Goal: Information Seeking & Learning: Learn about a topic

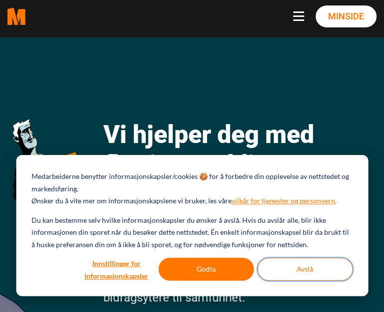
click at [319, 270] on button "Avslå" at bounding box center [304, 269] width 95 height 23
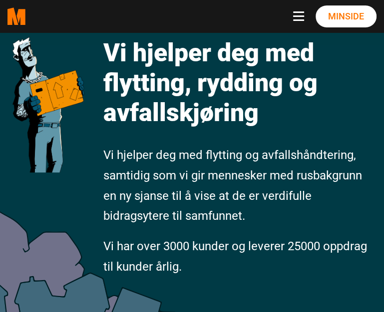
scroll to position [100, 0]
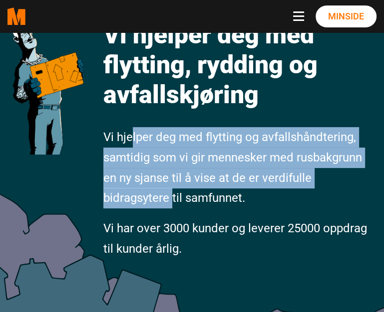
drag, startPoint x: 132, startPoint y: 144, endPoint x: 173, endPoint y: 200, distance: 68.8
click at [173, 200] on span "Vi hjelper deg med flytting og avfallshåndtering, samtidig som vi gir mennesker…" at bounding box center [232, 167] width 258 height 75
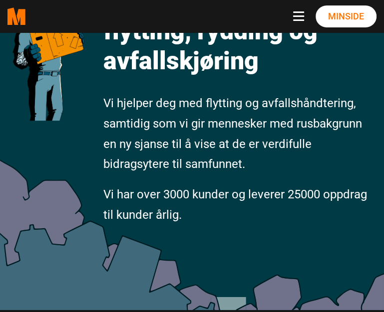
scroll to position [200, 0]
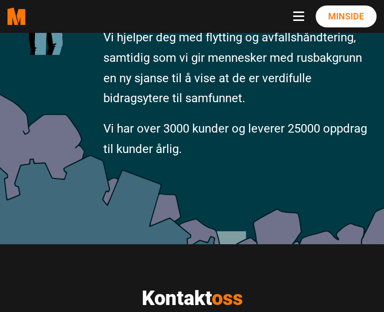
click at [186, 139] on p "Vi har over 3000 kunder og leverer 25000 oppdrag til kunder årlig." at bounding box center [239, 139] width 273 height 41
click at [196, 141] on p "Vi har over 3000 kunder og leverer 25000 oppdrag til kunder årlig." at bounding box center [239, 139] width 273 height 41
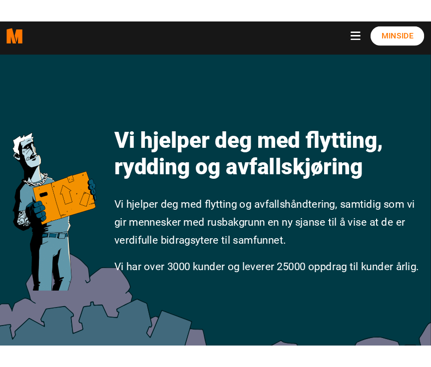
scroll to position [0, 0]
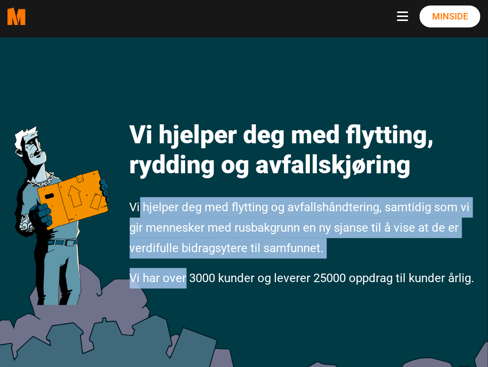
drag, startPoint x: 139, startPoint y: 201, endPoint x: 186, endPoint y: 277, distance: 89.6
click at [186, 277] on div "Vi hjelper deg med flytting, rydding og avfallskjøring Vi hjelper deg med flytt…" at bounding box center [305, 197] width 366 height 201
click at [186, 277] on span "Vi har over 3000 kunder og leverer 25000 oppdrag til kunder årlig." at bounding box center [302, 278] width 345 height 14
drag, startPoint x: 186, startPoint y: 277, endPoint x: 158, endPoint y: 214, distance: 69.2
click at [158, 214] on div "Vi hjelper deg med flytting, rydding og avfallskjøring Vi hjelper deg med flytt…" at bounding box center [305, 197] width 366 height 201
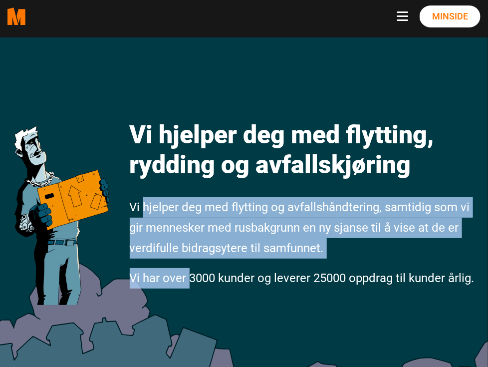
click at [158, 214] on span "Vi hjelper deg med flytting og avfallshåndtering, samtidig som vi gir mennesker…" at bounding box center [300, 227] width 340 height 55
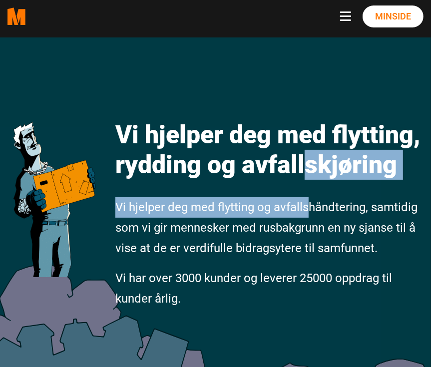
drag, startPoint x: 306, startPoint y: 150, endPoint x: 310, endPoint y: 183, distance: 33.6
click at [310, 183] on div "Vi hjelper deg med flytting, rydding og avfallskjøring Vi hjelper deg med flytt…" at bounding box center [269, 208] width 323 height 222
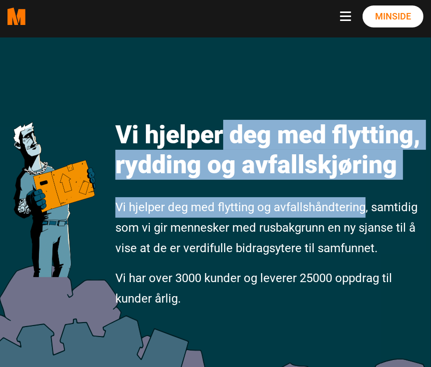
drag, startPoint x: 310, startPoint y: 183, endPoint x: 222, endPoint y: 128, distance: 103.8
click at [222, 128] on div "Vi hjelper deg med flytting, rydding og avfallskjøring Vi hjelper deg med flytt…" at bounding box center [269, 208] width 323 height 222
click at [222, 128] on h1 "Vi hjelper deg med flytting, rydding og avfallskjøring" at bounding box center [269, 150] width 308 height 60
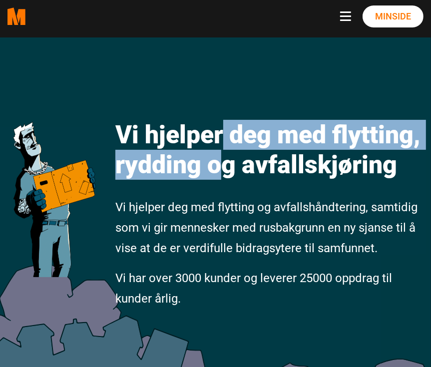
drag, startPoint x: 222, startPoint y: 128, endPoint x: 218, endPoint y: 176, distance: 48.6
click at [218, 176] on h1 "Vi hjelper deg med flytting, rydding og avfallskjøring" at bounding box center [269, 150] width 308 height 60
click at [220, 176] on h1 "Vi hjelper deg med flytting, rydding og avfallskjøring" at bounding box center [269, 150] width 308 height 60
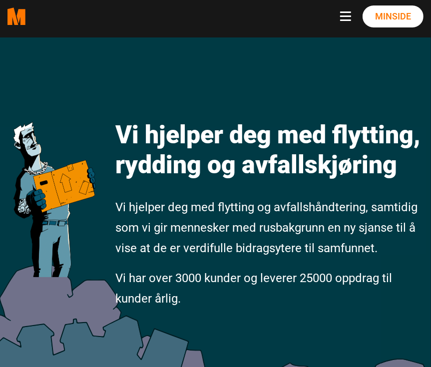
click at [239, 191] on div "Vi hjelper deg med flytting, rydding og avfallskjøring Vi hjelper deg med flytt…" at bounding box center [269, 208] width 323 height 222
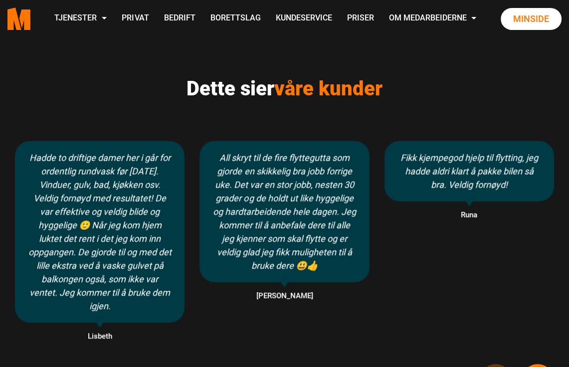
scroll to position [599, 0]
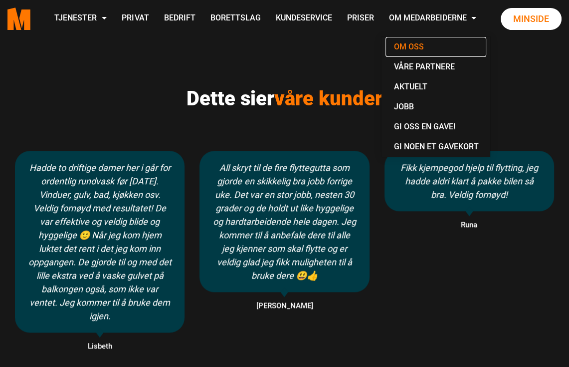
click at [350, 46] on link "Om oss" at bounding box center [436, 47] width 101 height 20
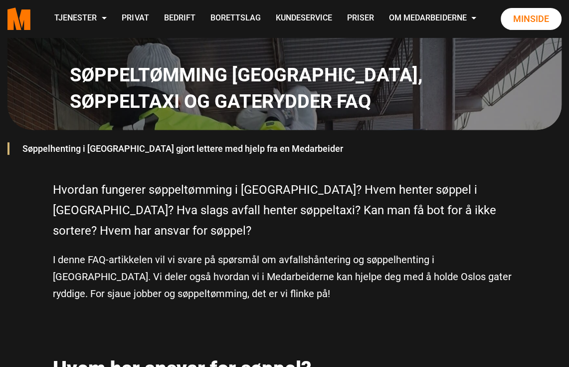
scroll to position [249, 0]
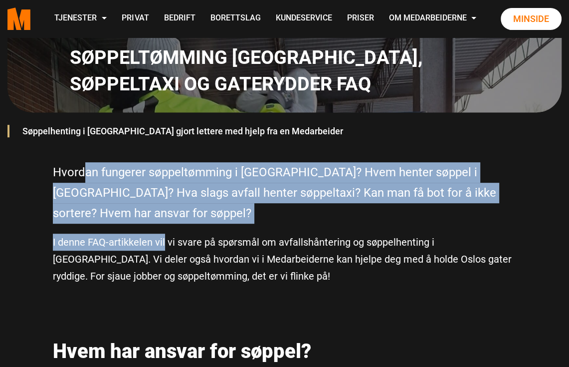
drag, startPoint x: 87, startPoint y: 166, endPoint x: 164, endPoint y: 223, distance: 96.2
click at [164, 223] on div "Hvordan fungerer søppeltømming i Oslo? Hvem henter søppel i Oslo? Hva slags avf…" at bounding box center [284, 229] width 479 height 134
click at [164, 233] on p "I denne FAQ-artikkelen vil vi svare på spørsmål om avfallshåntering og søppelhe…" at bounding box center [285, 258] width 464 height 51
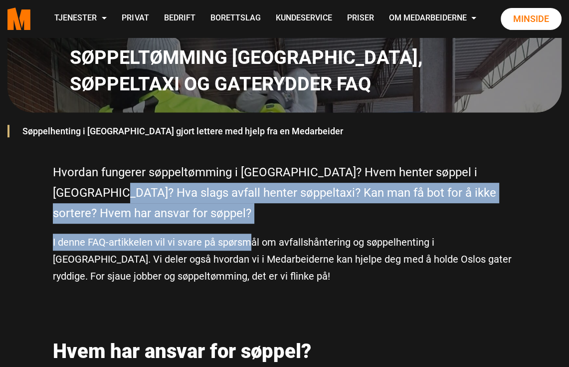
drag, startPoint x: 246, startPoint y: 224, endPoint x: 54, endPoint y: 182, distance: 196.8
click at [58, 182] on div "Hvordan fungerer søppeltømming i Oslo? Hvem henter søppel i Oslo? Hva slags avf…" at bounding box center [284, 229] width 479 height 134
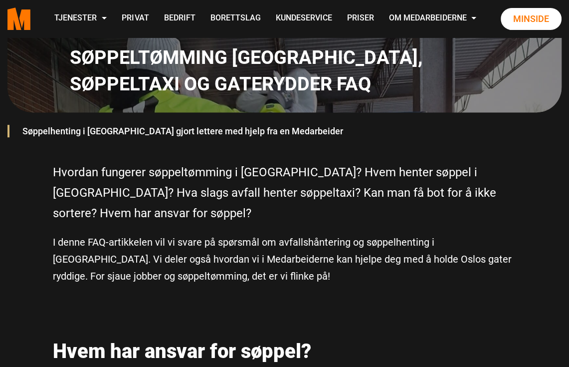
click at [53, 181] on p "Hvordan fungerer søppeltømming i Oslo? Hvem henter søppel i Oslo? Hva slags avf…" at bounding box center [285, 192] width 464 height 61
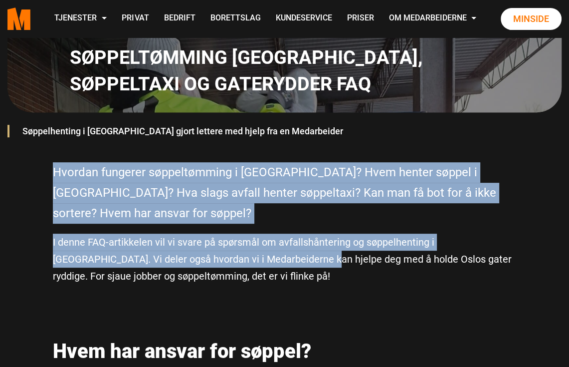
drag, startPoint x: 53, startPoint y: 180, endPoint x: 263, endPoint y: 231, distance: 216.7
click at [263, 231] on div "Hvordan fungerer søppeltømming i Oslo? Hvem henter søppel i Oslo? Hva slags avf…" at bounding box center [284, 229] width 479 height 134
click at [263, 233] on p "I denne FAQ-artikkelen vil vi svare på spørsmål om avfallshåntering og søppelhe…" at bounding box center [285, 258] width 464 height 51
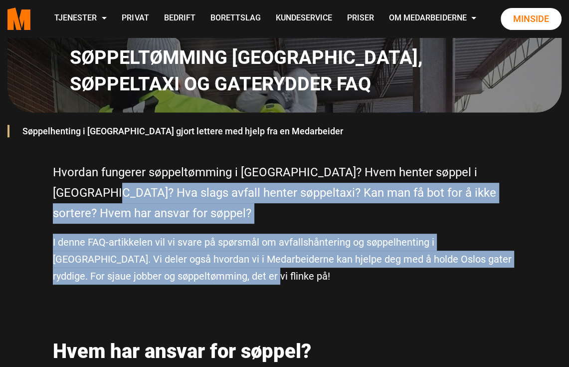
drag, startPoint x: 259, startPoint y: 257, endPoint x: -1, endPoint y: 194, distance: 267.9
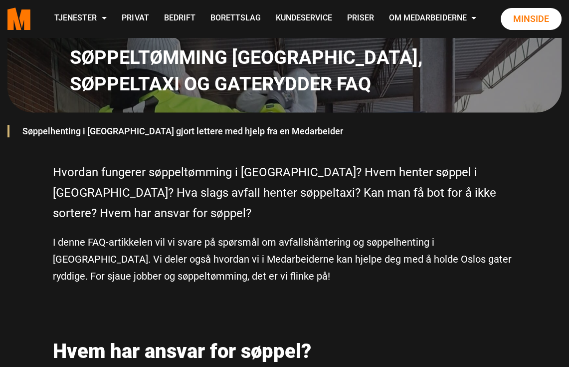
click at [201, 178] on p "Hvordan fungerer søppeltømming i Oslo? Hvem henter søppel i Oslo? Hva slags avf…" at bounding box center [285, 192] width 464 height 61
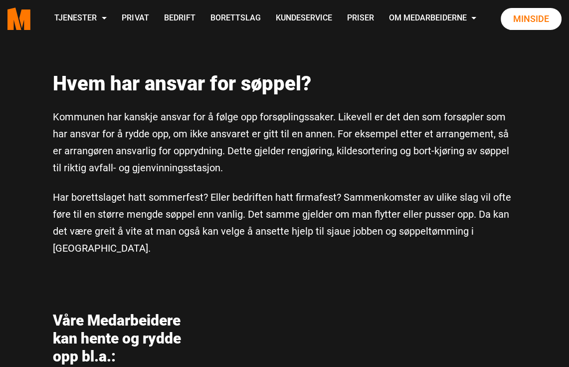
scroll to position [499, 0]
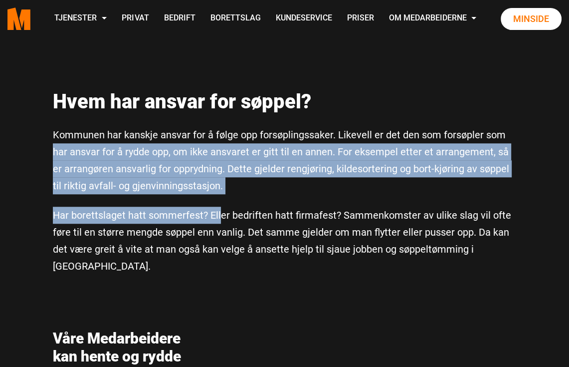
drag, startPoint x: 50, startPoint y: 135, endPoint x: 220, endPoint y: 180, distance: 175.9
click at [220, 180] on div "Kommunen har kanskje ansvar for å følge opp forsøplingssaker. Likevell er det d…" at bounding box center [285, 200] width 464 height 148
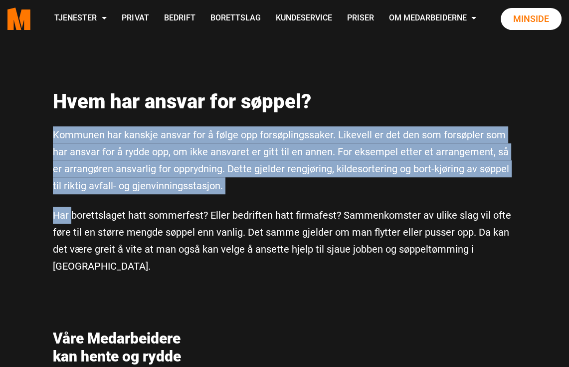
drag, startPoint x: 73, startPoint y: 188, endPoint x: 36, endPoint y: 117, distance: 79.9
drag, startPoint x: 36, startPoint y: 117, endPoint x: 69, endPoint y: 192, distance: 82.0
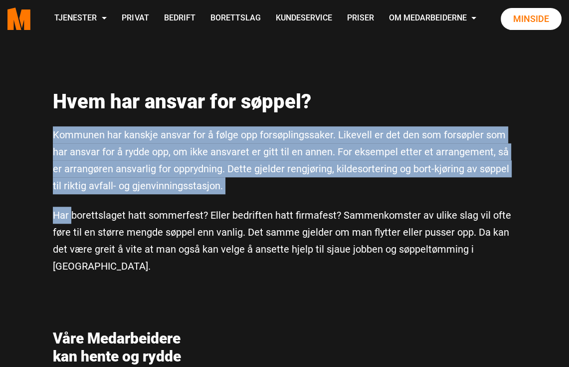
click at [69, 207] on p "Har borettslaget hatt sommerfest? Eller bedriften hatt firmafest? Sammenkomster…" at bounding box center [285, 241] width 464 height 68
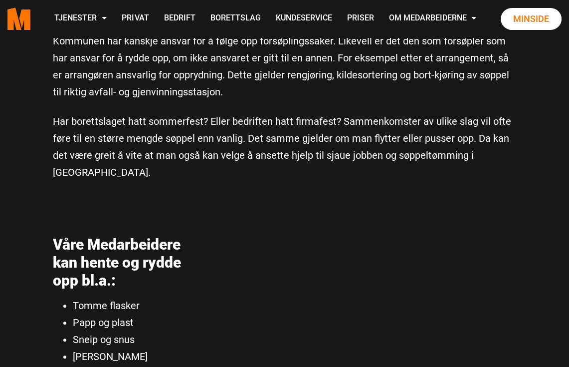
scroll to position [599, 0]
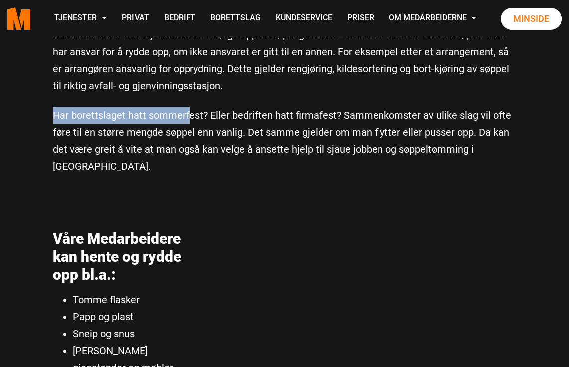
drag, startPoint x: 190, startPoint y: 85, endPoint x: 396, endPoint y: 72, distance: 206.5
click at [396, 72] on div "Kommunen har kanskje ansvar for å følge opp forsøplingssaker. Likevell er det d…" at bounding box center [285, 100] width 464 height 148
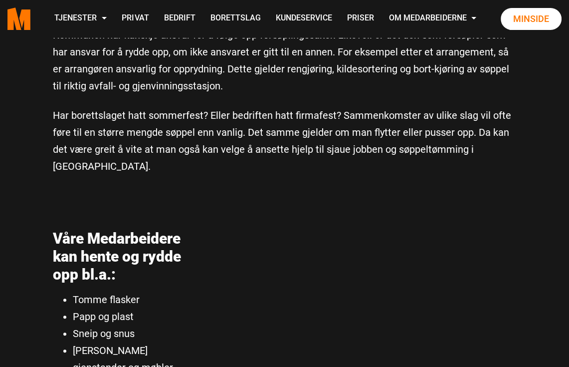
drag, startPoint x: 400, startPoint y: 91, endPoint x: 414, endPoint y: 92, distance: 13.5
click at [401, 107] on p "Har borettslaget hatt sommerfest? Eller bedriften hatt firmafest? Sammenkomster…" at bounding box center [285, 141] width 464 height 68
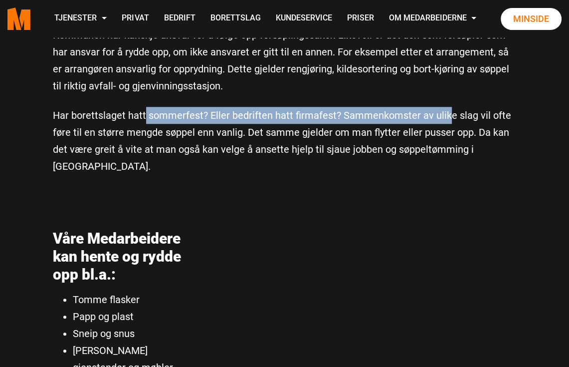
drag, startPoint x: 345, startPoint y: 113, endPoint x: 143, endPoint y: 97, distance: 202.6
click at [143, 107] on p "Har borettslaget hatt sommerfest? Eller bedriften hatt firmafest? Sammenkomster…" at bounding box center [285, 141] width 464 height 68
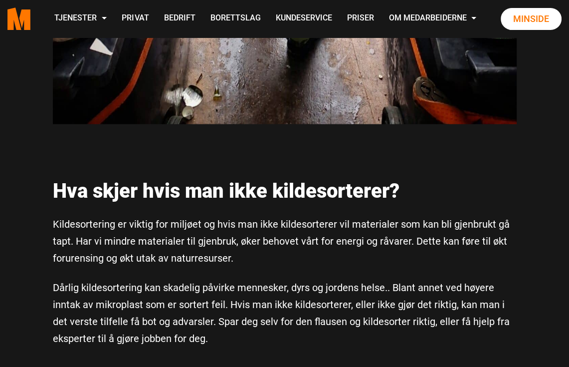
scroll to position [1646, 0]
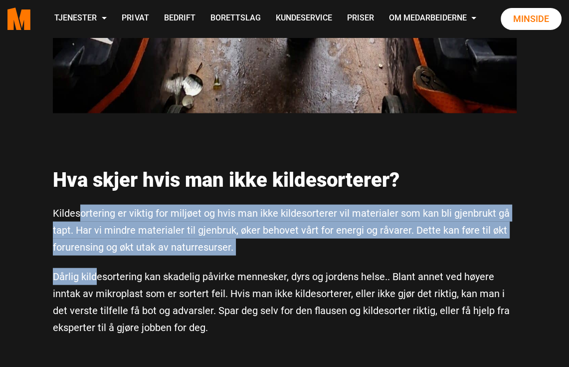
drag, startPoint x: 81, startPoint y: 158, endPoint x: 98, endPoint y: 218, distance: 61.6
click at [98, 218] on div "Kildesortering er viktig for miljøet og hvis man ikke kildesorterer vil materia…" at bounding box center [285, 270] width 464 height 131
click at [97, 268] on p "Dårlig kildesortering kan skadelig påvirke mennesker, dyrs og jordens helse.. B…" at bounding box center [285, 302] width 464 height 68
drag, startPoint x: 110, startPoint y: 220, endPoint x: 20, endPoint y: 158, distance: 109.5
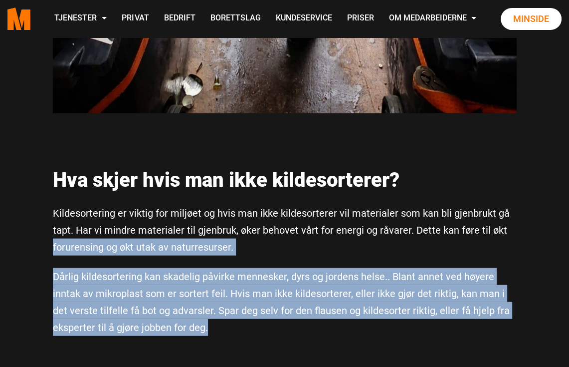
drag, startPoint x: 67, startPoint y: 213, endPoint x: 250, endPoint y: 277, distance: 193.4
click at [250, 277] on p "Dårlig kildesortering kan skadelig påvirke mennesker, dyrs og jordens helse.. B…" at bounding box center [285, 302] width 464 height 68
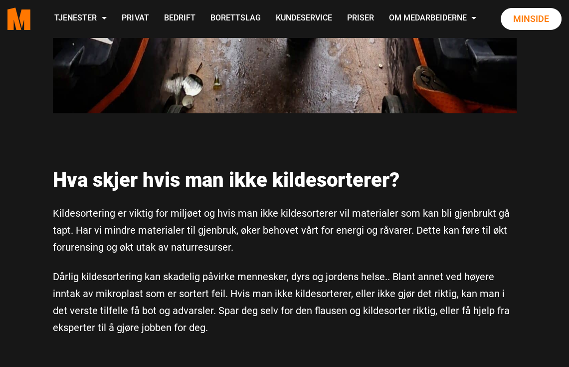
click at [250, 277] on p "Dårlig kildesortering kan skadelig påvirke mennesker, dyrs og jordens helse.. B…" at bounding box center [285, 302] width 464 height 68
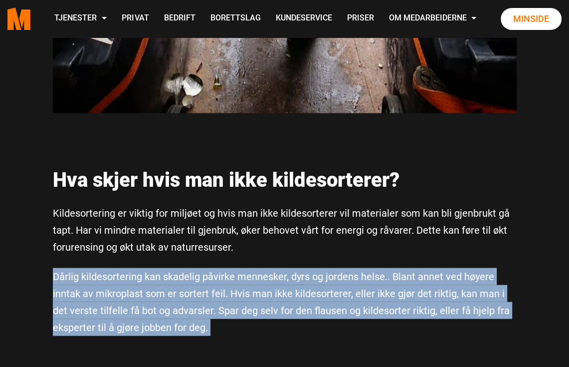
click at [250, 277] on p "Dårlig kildesortering kan skadelig påvirke mennesker, dyrs og jordens helse.. B…" at bounding box center [285, 302] width 464 height 68
click at [130, 268] on p "Dårlig kildesortering kan skadelig påvirke mennesker, dyrs og jordens helse.. B…" at bounding box center [285, 302] width 464 height 68
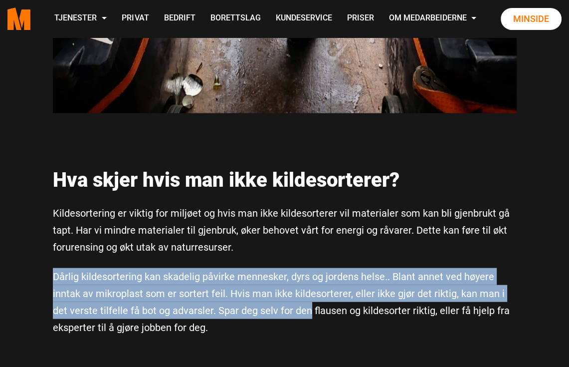
drag, startPoint x: 31, startPoint y: 224, endPoint x: 291, endPoint y: 263, distance: 262.8
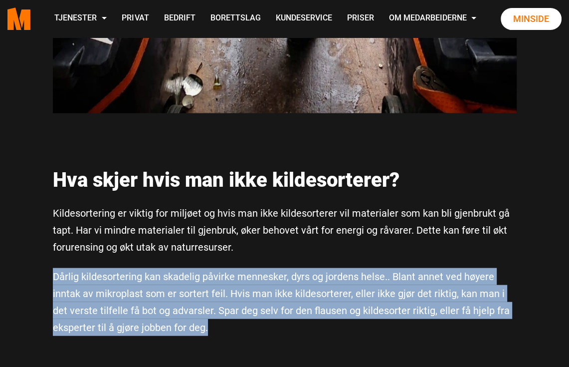
drag, startPoint x: 265, startPoint y: 279, endPoint x: 36, endPoint y: 228, distance: 234.6
click at [47, 222] on div "Hva skjer hvis man ikke kildesorterer? Kildesortering er viktig for miljøet og …" at bounding box center [284, 247] width 479 height 203
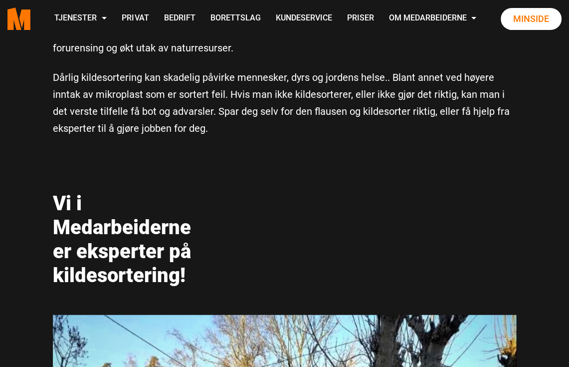
scroll to position [1846, 0]
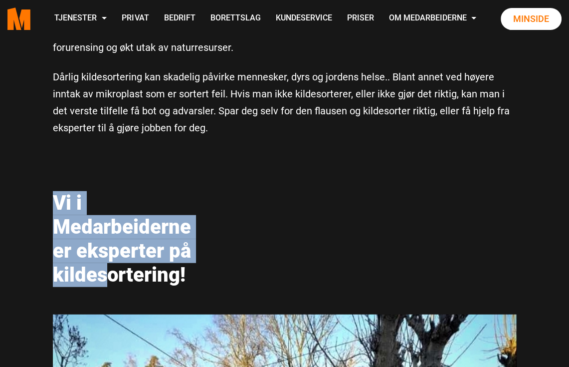
drag, startPoint x: 108, startPoint y: 222, endPoint x: 49, endPoint y: 148, distance: 94.7
click at [49, 169] on div "Vi i Medarbeiderne er eksperter på kildesortering!" at bounding box center [125, 232] width 160 height 126
click at [53, 191] on h2 "Vi i Medarbeiderne er eksperter på kildesortering!" at bounding box center [125, 239] width 145 height 96
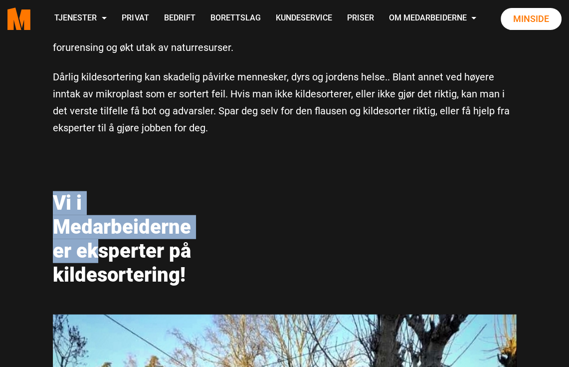
drag, startPoint x: 54, startPoint y: 148, endPoint x: 97, endPoint y: 203, distance: 70.4
click at [97, 203] on h2 "Vi i Medarbeiderne er eksperter på kildesortering!" at bounding box center [125, 239] width 145 height 96
drag, startPoint x: 101, startPoint y: 178, endPoint x: 54, endPoint y: 158, distance: 51.4
click at [54, 191] on h2 "Vi i Medarbeiderne er eksperter på kildesortering!" at bounding box center [125, 239] width 145 height 96
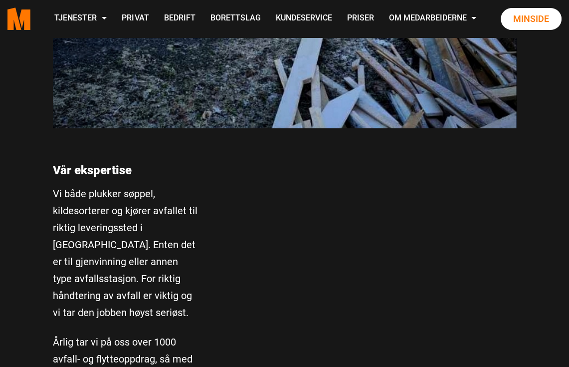
scroll to position [2544, 0]
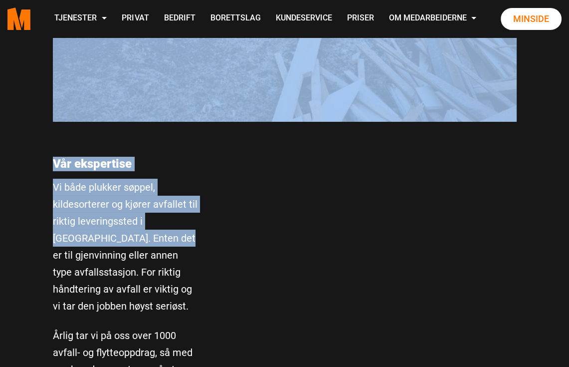
drag, startPoint x: 42, startPoint y: 124, endPoint x: 113, endPoint y: 188, distance: 95.0
click at [113, 188] on p "Vi både plukker søppel, kildesorterer og kjører avfallet til riktig leveringsst…" at bounding box center [125, 247] width 145 height 136
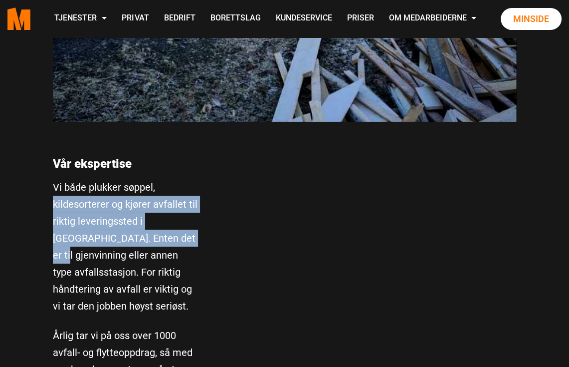
drag, startPoint x: 113, startPoint y: 188, endPoint x: 50, endPoint y: 144, distance: 76.0
click at [50, 144] on div "Vår ekspertise Vi både plukker søppel, kildesorterer og kjører avfallet til rik…" at bounding box center [125, 287] width 160 height 307
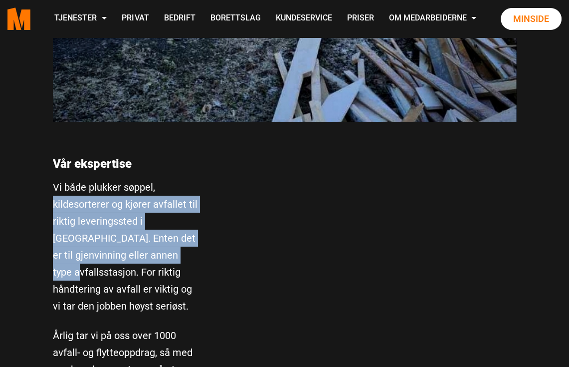
drag, startPoint x: 50, startPoint y: 144, endPoint x: 113, endPoint y: 207, distance: 88.9
click at [113, 207] on div "Vår ekspertise Vi både plukker søppel, kildesorterer og kjører avfallet til rik…" at bounding box center [125, 287] width 160 height 307
click at [113, 207] on p "Vi både plukker søppel, kildesorterer og kjører avfallet til riktig leveringsst…" at bounding box center [125, 247] width 145 height 136
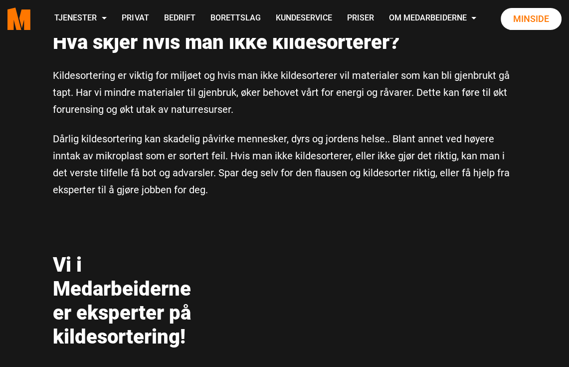
scroll to position [1646, 0]
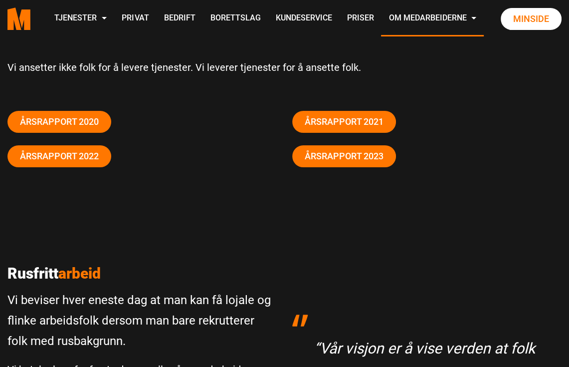
scroll to position [100, 0]
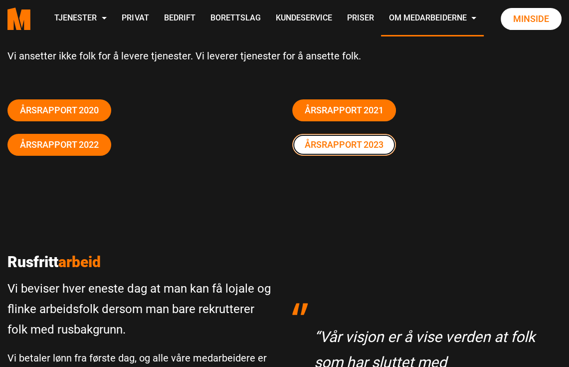
click at [364, 147] on link "Årsrapport 2023" at bounding box center [344, 145] width 104 height 22
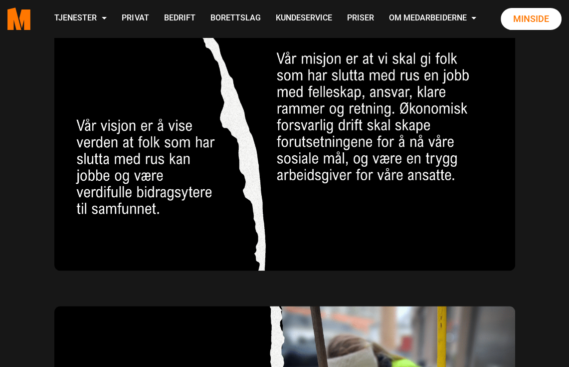
scroll to position [698, 0]
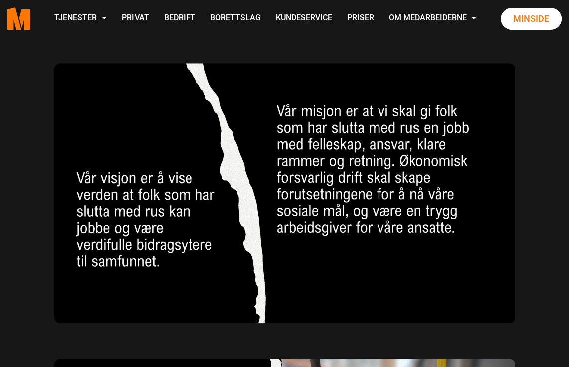
click at [329, 104] on img at bounding box center [285, 193] width 464 height 262
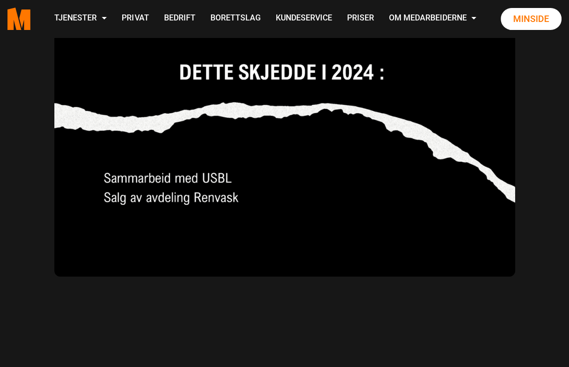
scroll to position [0, 0]
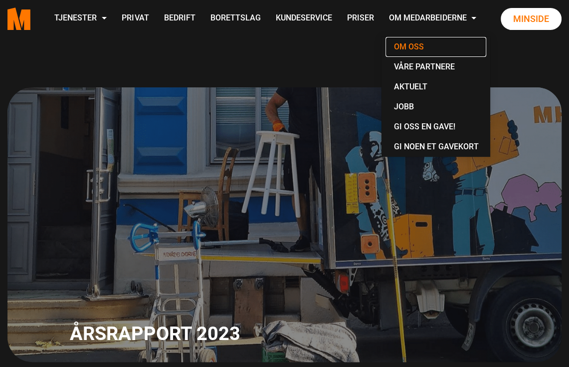
click at [405, 48] on link "Om oss" at bounding box center [436, 47] width 101 height 20
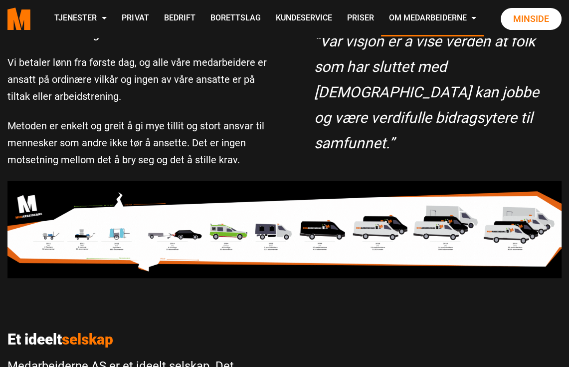
scroll to position [299, 0]
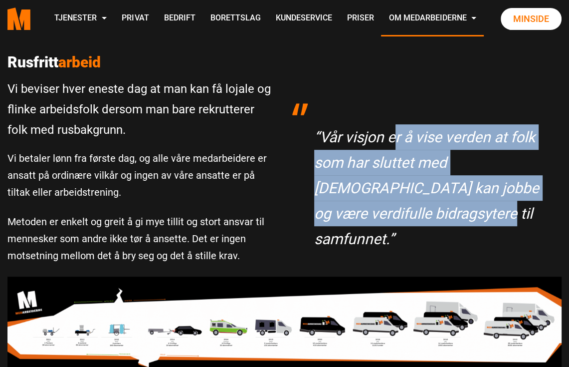
drag, startPoint x: 392, startPoint y: 136, endPoint x: 387, endPoint y: 203, distance: 66.5
click at [387, 203] on p "“Vår visjon er å vise verden at folk som har sluttet med rus kan jobbe og være …" at bounding box center [433, 187] width 238 height 127
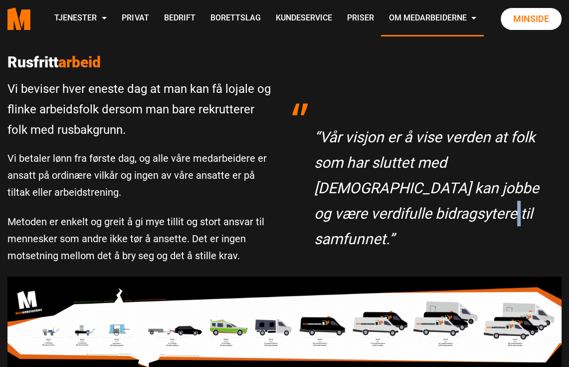
click at [387, 203] on p "“Vår visjon er å vise verden at folk som har sluttet med rus kan jobbe og være …" at bounding box center [433, 187] width 238 height 127
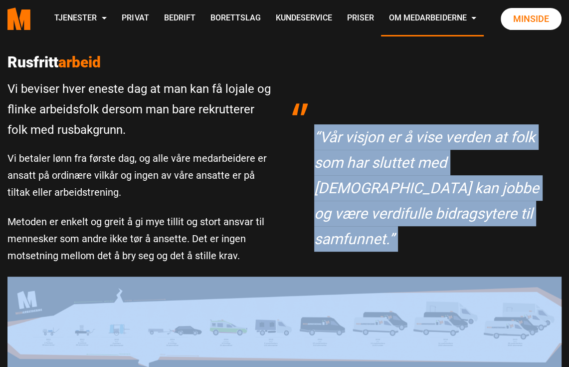
click at [387, 203] on p "“Vår visjon er å vise verden at folk som har sluttet med rus kan jobbe og være …" at bounding box center [433, 187] width 238 height 127
click at [346, 175] on p "“Vår visjon er å vise verden at folk som har sluttet med rus kan jobbe og være …" at bounding box center [433, 187] width 238 height 127
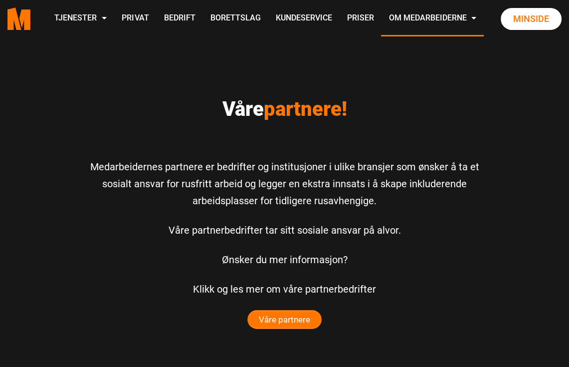
scroll to position [2295, 0]
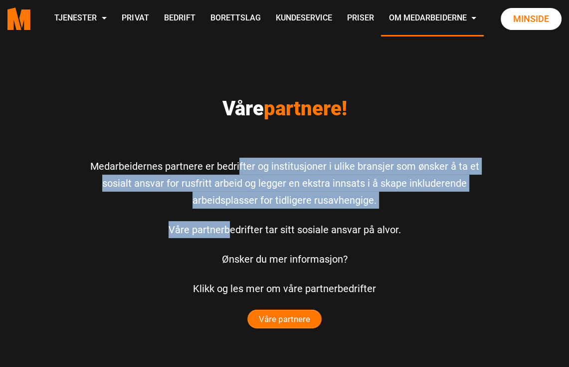
drag, startPoint x: 231, startPoint y: 180, endPoint x: 227, endPoint y: 197, distance: 16.9
click at [227, 197] on div "Våre partnere! Medarbeidernes partnere er bedrifter og institusjoner i ulike br…" at bounding box center [285, 240] width 424 height 286
click at [129, 158] on p "Medarbeidernes partnere er bedrifter og institusjoner i ulike bransjer som ønsk…" at bounding box center [284, 183] width 409 height 51
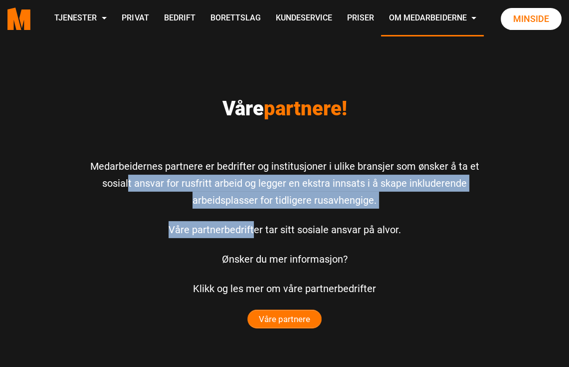
drag, startPoint x: 129, startPoint y: 158, endPoint x: 253, endPoint y: 206, distance: 133.1
click at [253, 206] on div "Våre partnere! Medarbeidernes partnere er bedrifter og institusjoner i ulike br…" at bounding box center [285, 240] width 424 height 286
click at [256, 221] on p "Våre partnerbedrifter tar sitt sosiale ansvar på alvor." at bounding box center [284, 229] width 409 height 17
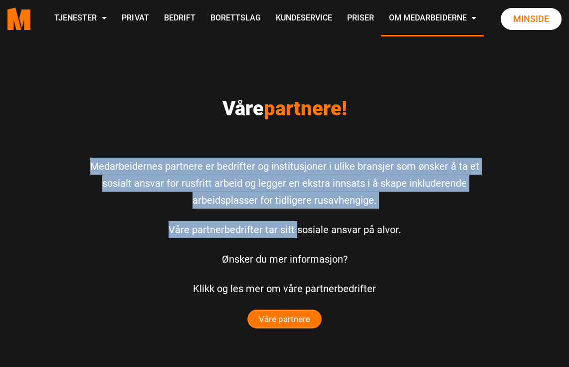
drag, startPoint x: 88, startPoint y: 139, endPoint x: 296, endPoint y: 196, distance: 215.5
click at [296, 196] on div "Våre partnere! Medarbeidernes partnere er bedrifter og institusjoner i ulike br…" at bounding box center [285, 240] width 424 height 286
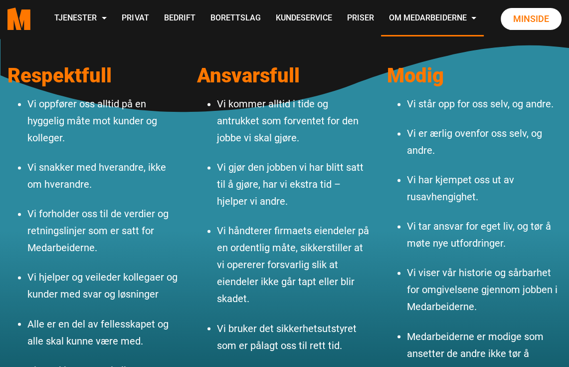
scroll to position [1057, 0]
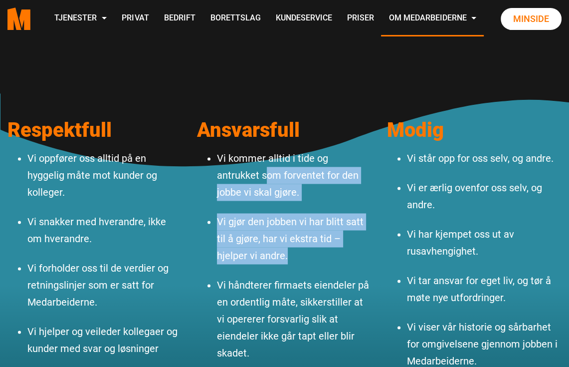
drag, startPoint x: 238, startPoint y: 186, endPoint x: 253, endPoint y: 242, distance: 58.3
click at [253, 242] on ul "Vi kommer alltid i tide og antrukket som forventet for den jobbe vi skal gjøre.…" at bounding box center [284, 325] width 175 height 351
drag, startPoint x: 254, startPoint y: 242, endPoint x: 387, endPoint y: 48, distance: 235.8
click at [255, 242] on p "Vi gjør den jobben vi har blitt satt til å gjøre, har vi ekstra tid – hjelper v…" at bounding box center [294, 238] width 155 height 51
click at [325, 171] on p "Vi kommer alltid i tide og antrukket som forventet for den jobbe vi skal gjøre." at bounding box center [294, 175] width 155 height 51
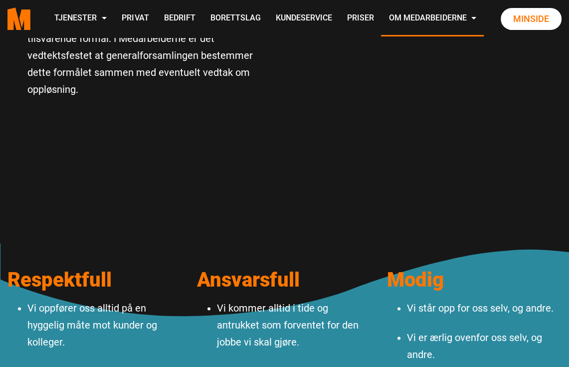
scroll to position [1107, 0]
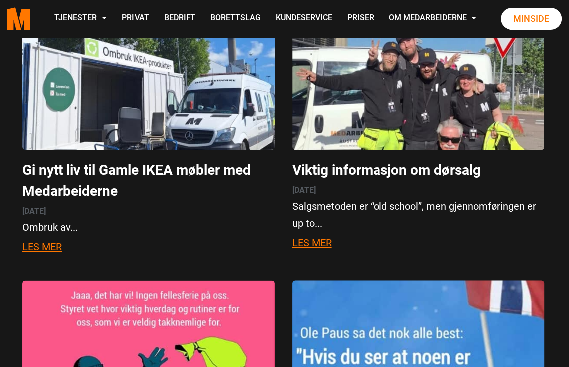
scroll to position [1247, 0]
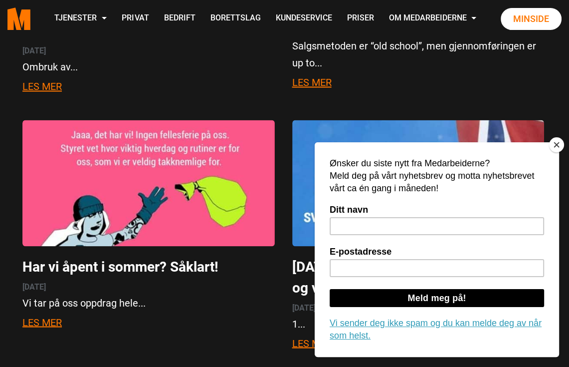
click at [563, 143] on button "Close" at bounding box center [556, 144] width 15 height 15
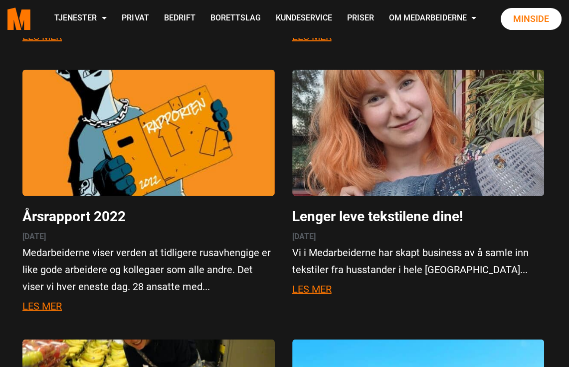
scroll to position [4590, 0]
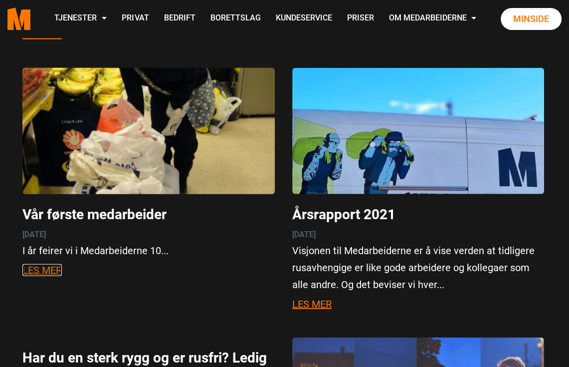
click at [46, 264] on link "Les mer" at bounding box center [41, 270] width 39 height 12
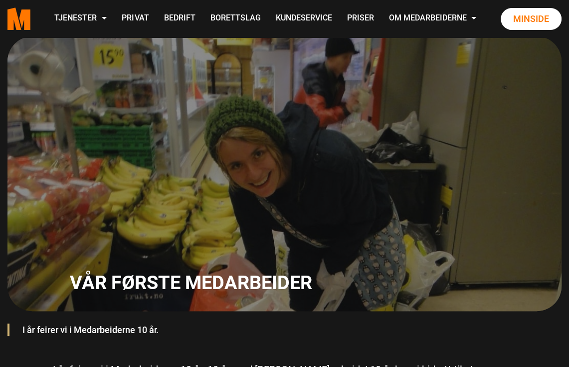
scroll to position [150, 0]
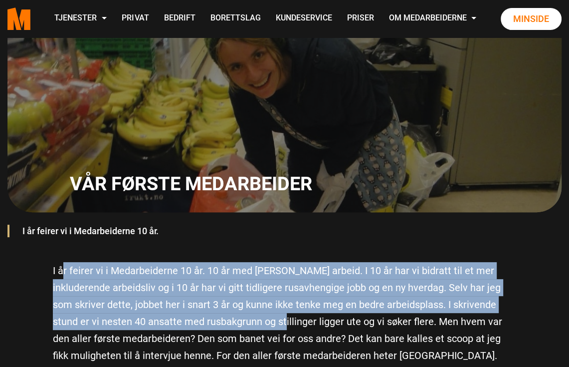
drag, startPoint x: 63, startPoint y: 263, endPoint x: 254, endPoint y: 321, distance: 199.6
click at [253, 321] on p "I år feirer vi i Medarbeiderne 10 år. 10 år med [PERSON_NAME] arbeid. I 10 år h…" at bounding box center [285, 313] width 464 height 102
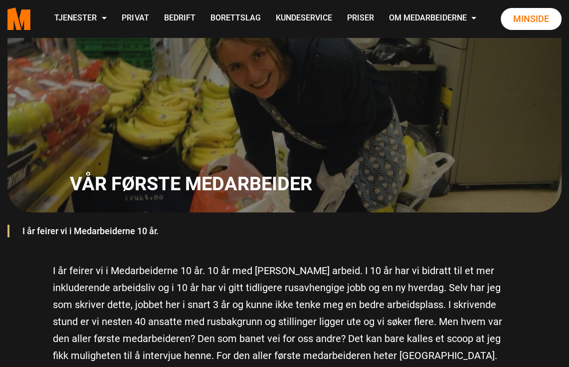
click at [255, 321] on p "I år feirer vi i Medarbeiderne 10 år. 10 år med [PERSON_NAME] arbeid. I 10 år h…" at bounding box center [285, 313] width 464 height 102
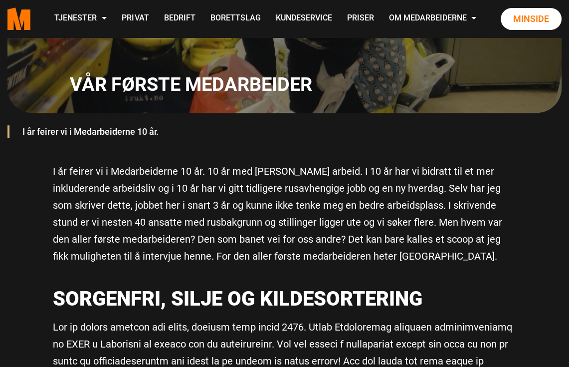
scroll to position [249, 0]
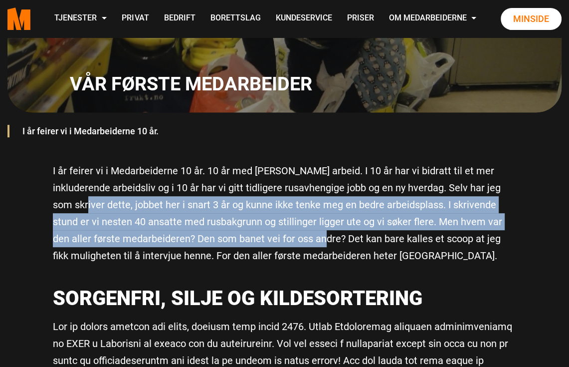
drag, startPoint x: 306, startPoint y: 246, endPoint x: 7, endPoint y: 212, distance: 300.8
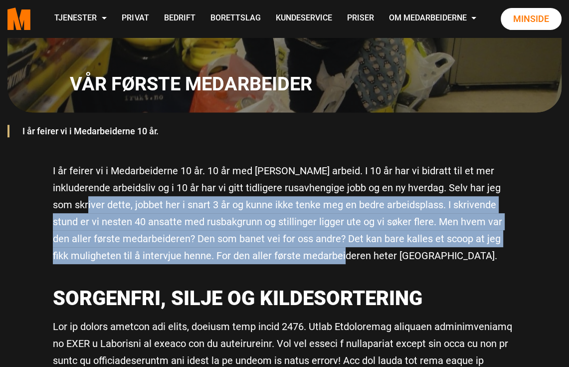
drag, startPoint x: 7, startPoint y: 212, endPoint x: 297, endPoint y: 257, distance: 293.4
drag, startPoint x: 362, startPoint y: 253, endPoint x: 55, endPoint y: 196, distance: 312.0
click at [55, 196] on p "I år feirer vi i Medarbeiderne 10 år. 10 år med [PERSON_NAME] arbeid. I 10 år h…" at bounding box center [285, 213] width 464 height 102
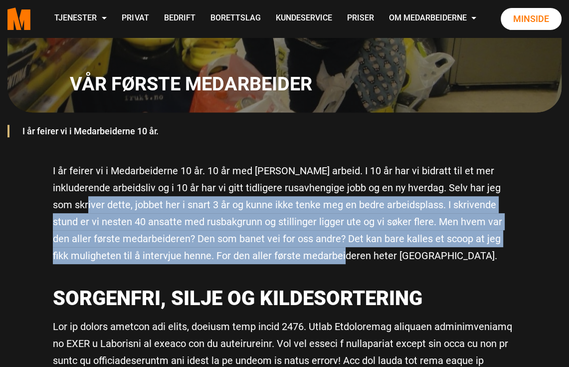
drag, startPoint x: 55, startPoint y: 196, endPoint x: 289, endPoint y: 255, distance: 241.9
click at [289, 255] on p "I år feirer vi i Medarbeiderne 10 år. 10 år med [PERSON_NAME] arbeid. I 10 år h…" at bounding box center [285, 213] width 464 height 102
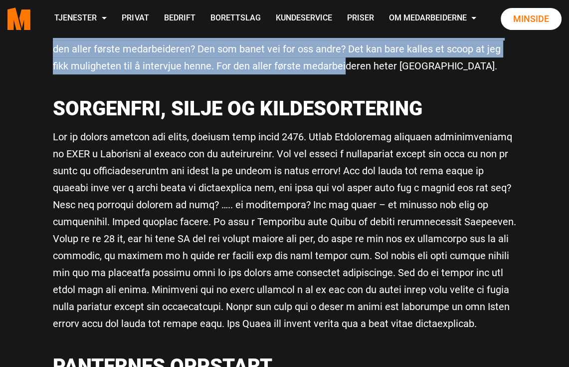
scroll to position [499, 0]
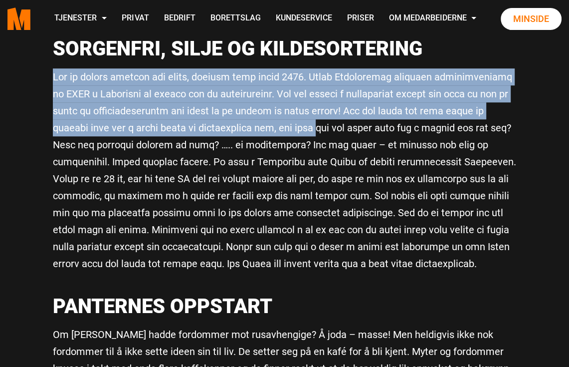
drag, startPoint x: 56, startPoint y: 73, endPoint x: 300, endPoint y: 132, distance: 250.8
click at [300, 132] on p at bounding box center [285, 170] width 464 height 204
drag, startPoint x: 300, startPoint y: 132, endPoint x: 38, endPoint y: 66, distance: 269.6
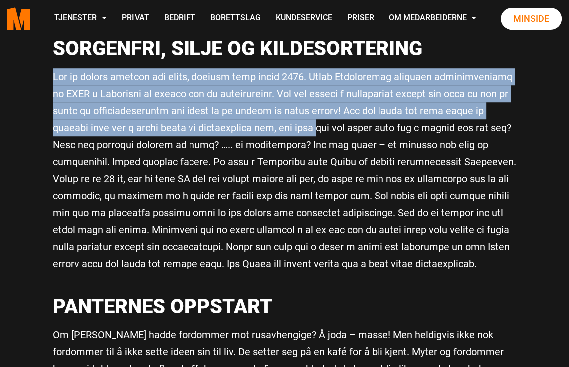
drag, startPoint x: 38, startPoint y: 66, endPoint x: 231, endPoint y: 131, distance: 203.7
click at [231, 131] on p at bounding box center [285, 170] width 464 height 204
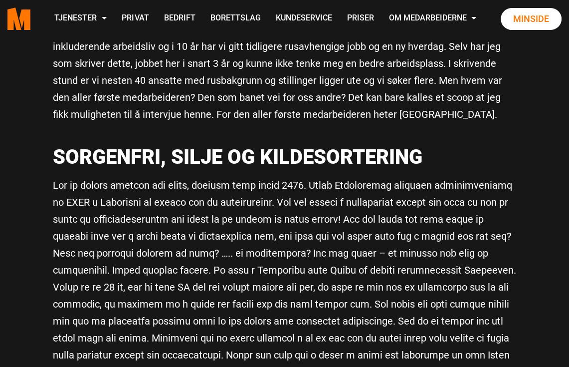
scroll to position [449, 0]
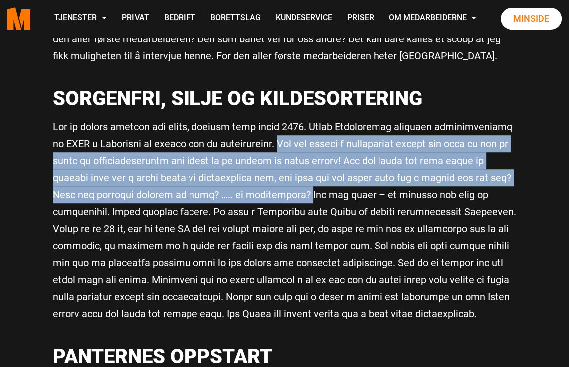
drag, startPoint x: 284, startPoint y: 146, endPoint x: 298, endPoint y: 200, distance: 56.3
click at [298, 200] on p at bounding box center [285, 220] width 464 height 204
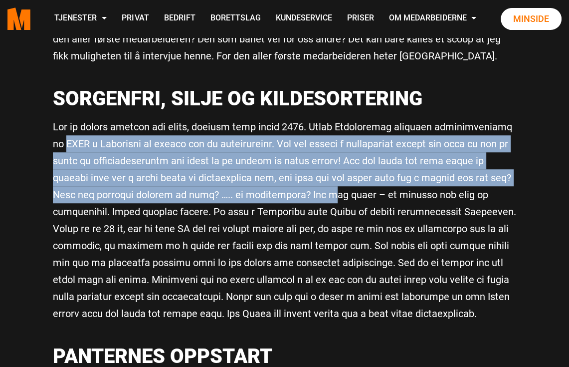
drag, startPoint x: 321, startPoint y: 190, endPoint x: 50, endPoint y: 138, distance: 276.3
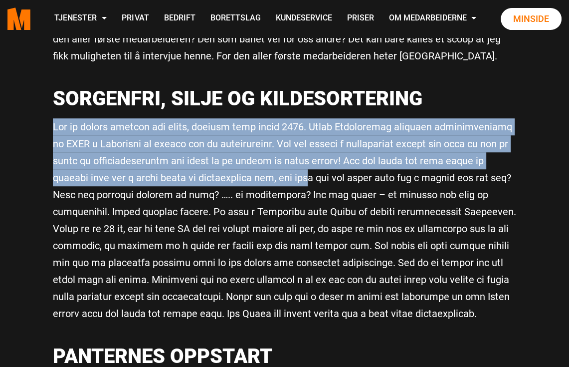
drag, startPoint x: 48, startPoint y: 133, endPoint x: 295, endPoint y: 180, distance: 251.8
click at [295, 180] on p at bounding box center [285, 220] width 464 height 204
drag, startPoint x: 295, startPoint y: 180, endPoint x: 32, endPoint y: 116, distance: 270.4
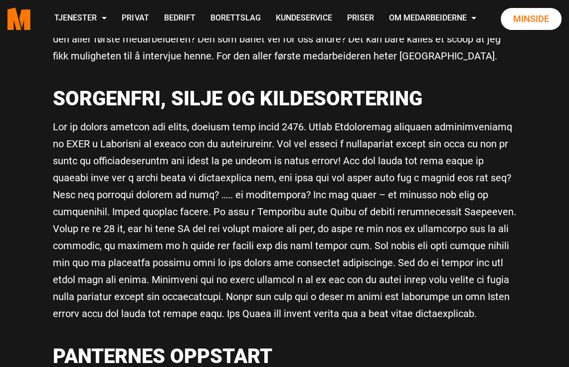
click at [164, 187] on p at bounding box center [285, 220] width 464 height 204
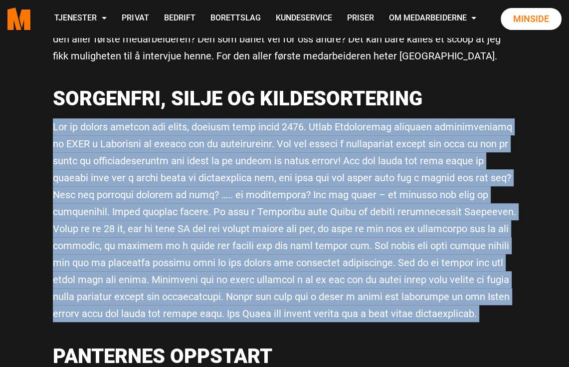
click at [164, 187] on p at bounding box center [285, 220] width 464 height 204
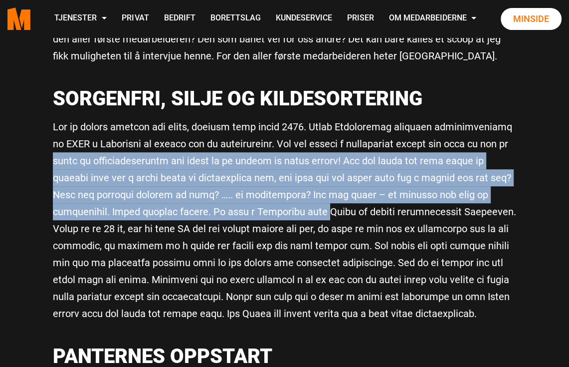
drag, startPoint x: 60, startPoint y: 161, endPoint x: 314, endPoint y: 218, distance: 260.2
click at [314, 218] on p at bounding box center [285, 220] width 464 height 204
drag, startPoint x: 314, startPoint y: 218, endPoint x: 30, endPoint y: 164, distance: 289.4
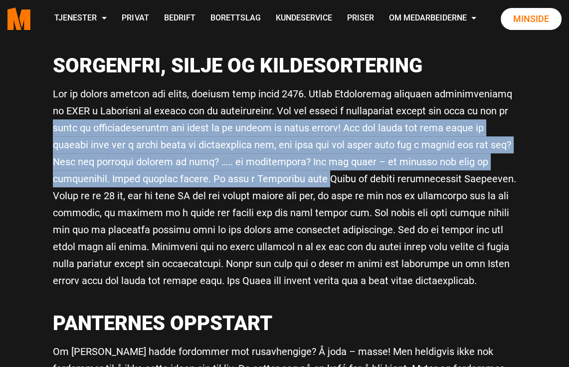
scroll to position [499, 0]
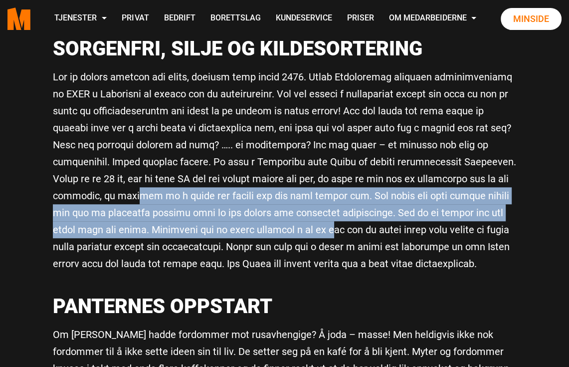
drag, startPoint x: 140, startPoint y: 192, endPoint x: 346, endPoint y: 235, distance: 211.2
click at [346, 235] on p at bounding box center [285, 170] width 464 height 204
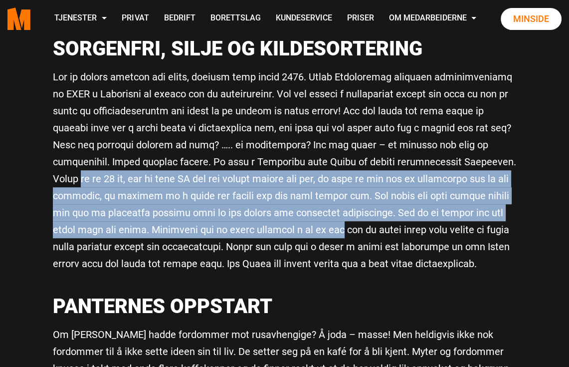
drag, startPoint x: 346, startPoint y: 235, endPoint x: 33, endPoint y: 184, distance: 317.5
drag, startPoint x: 33, startPoint y: 184, endPoint x: 349, endPoint y: 223, distance: 318.7
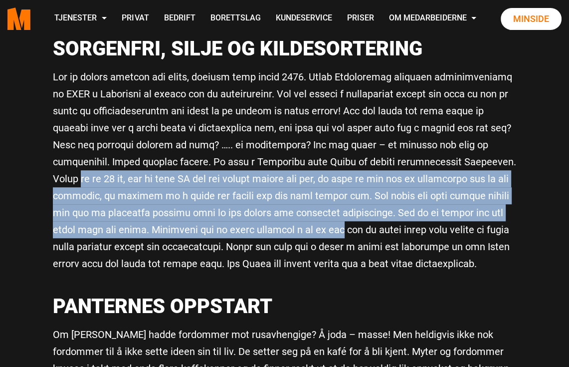
click at [349, 223] on p at bounding box center [285, 170] width 464 height 204
drag, startPoint x: 349, startPoint y: 223, endPoint x: 26, endPoint y: 171, distance: 327.0
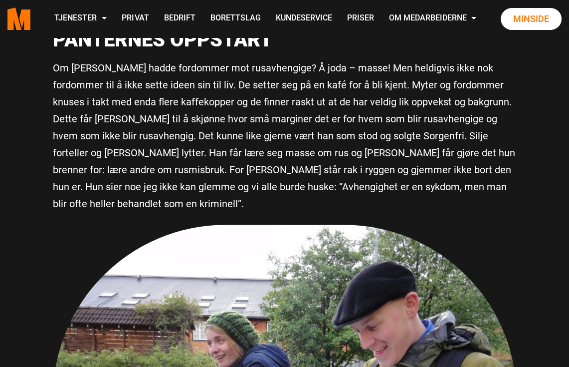
scroll to position [748, 0]
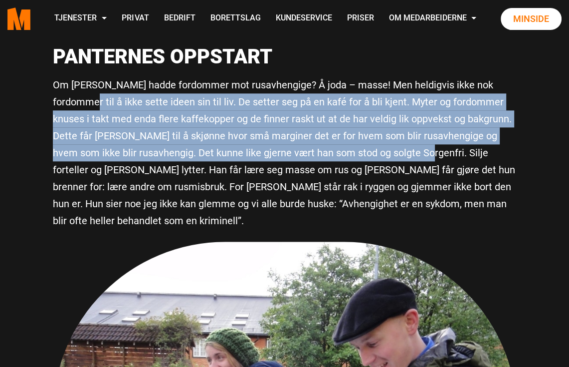
drag, startPoint x: 50, startPoint y: 100, endPoint x: 346, endPoint y: 157, distance: 301.3
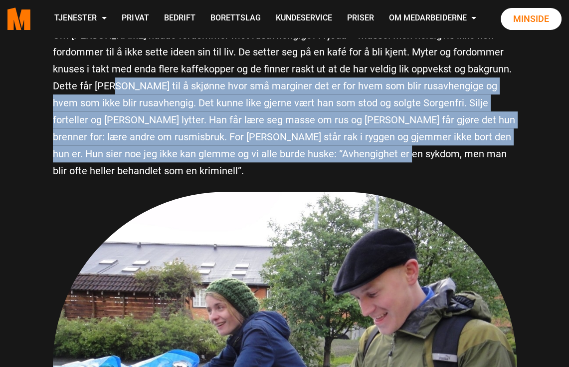
drag, startPoint x: 305, startPoint y: 162, endPoint x: 0, endPoint y: 92, distance: 313.7
drag, startPoint x: 318, startPoint y: 157, endPoint x: 55, endPoint y: 86, distance: 271.9
click at [55, 86] on p "Om [PERSON_NAME] hadde fordommer mot rusavhengige? Å joda – masse! Men heldigvi…" at bounding box center [285, 102] width 464 height 153
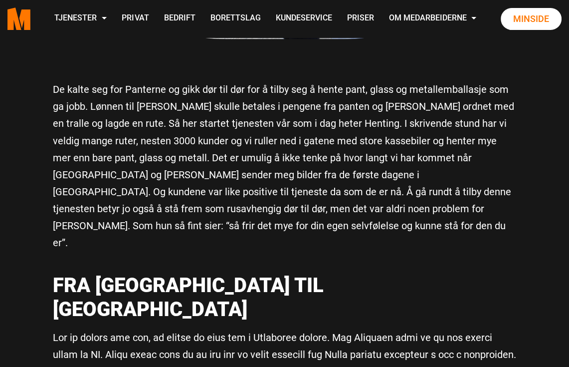
scroll to position [1297, 0]
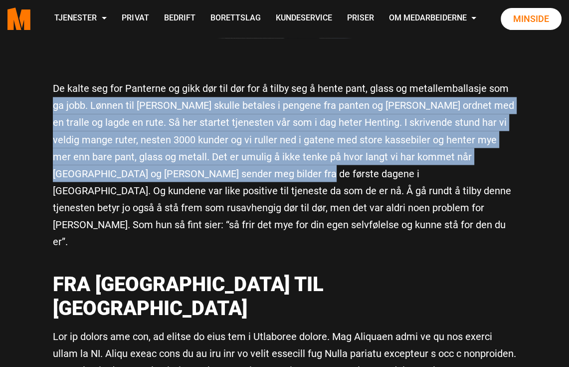
drag, startPoint x: 253, startPoint y: 150, endPoint x: 49, endPoint y: 91, distance: 212.4
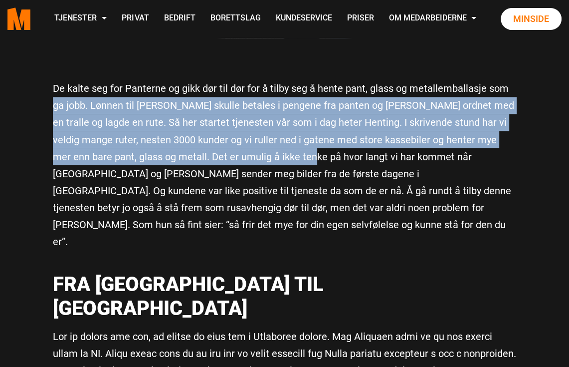
drag, startPoint x: 49, startPoint y: 91, endPoint x: 288, endPoint y: 145, distance: 245.0
click at [288, 145] on p "De kalte seg for Panterne og gikk dør til dør for å tilby seg å hente pant, gla…" at bounding box center [285, 165] width 464 height 170
drag, startPoint x: 288, startPoint y: 145, endPoint x: -10, endPoint y: 82, distance: 304.9
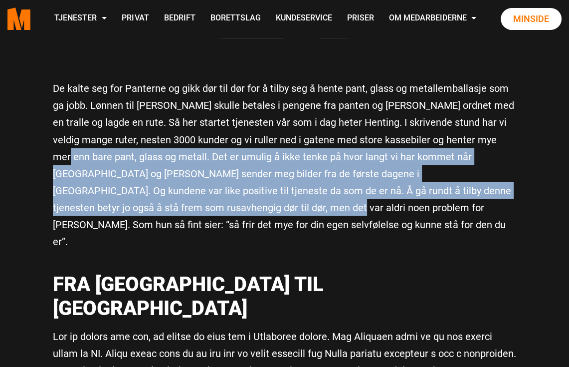
drag, startPoint x: 178, startPoint y: 198, endPoint x: 46, endPoint y: 132, distance: 146.8
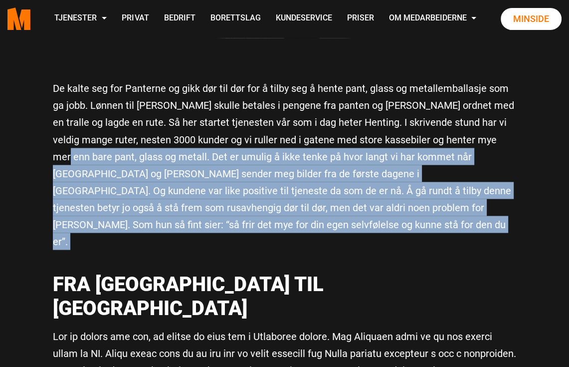
drag, startPoint x: 46, startPoint y: 132, endPoint x: 258, endPoint y: 201, distance: 223.1
click at [258, 201] on p "De kalte seg for Panterne og gikk dør til dør for å tilby seg å hente pant, gla…" at bounding box center [285, 165] width 464 height 170
drag, startPoint x: 258, startPoint y: 201, endPoint x: 19, endPoint y: 132, distance: 249.3
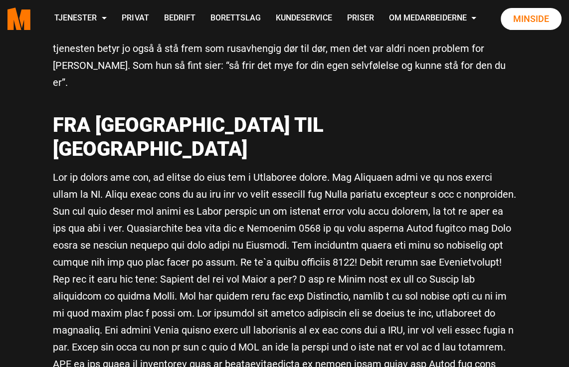
scroll to position [1447, 0]
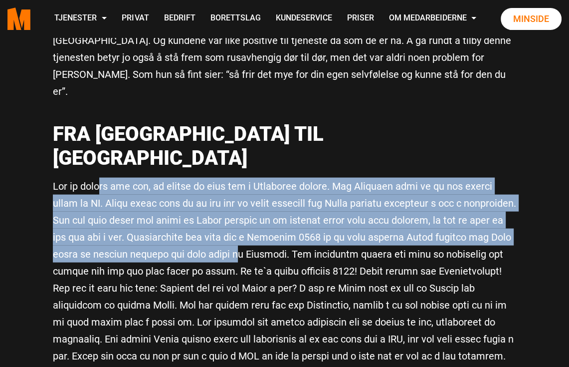
drag, startPoint x: 103, startPoint y: 124, endPoint x: 165, endPoint y: 199, distance: 97.4
click at [165, 199] on p at bounding box center [285, 305] width 464 height 254
drag, startPoint x: 165, startPoint y: 199, endPoint x: 7, endPoint y: 115, distance: 178.5
click at [7, 115] on main "Vår første medarbeider I år feirer vi i Medarbeiderne 10 år. I år feirer vi i M…" at bounding box center [284, 265] width 569 height 3349
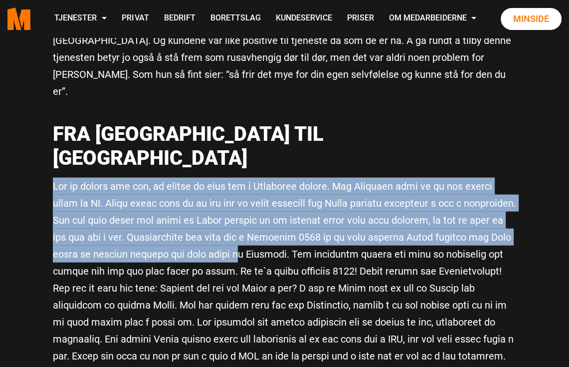
click at [7, 115] on main "Vår første medarbeider I år feirer vi i Medarbeiderne 10 år. I år feirer vi i M…" at bounding box center [284, 265] width 569 height 3349
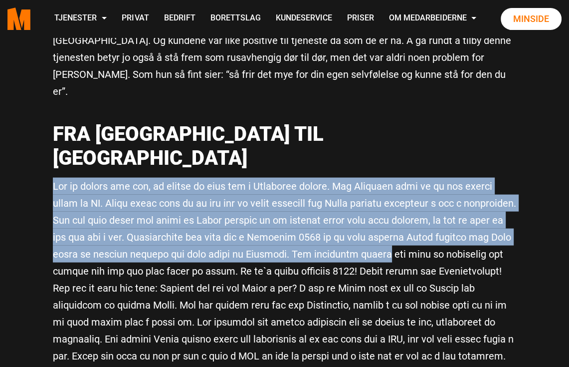
drag, startPoint x: 7, startPoint y: 115, endPoint x: 289, endPoint y: 190, distance: 291.6
click at [289, 190] on main "Vår første medarbeider I år feirer vi i Medarbeiderne 10 år. I år feirer vi i M…" at bounding box center [284, 265] width 569 height 3349
click at [289, 190] on p at bounding box center [285, 305] width 464 height 254
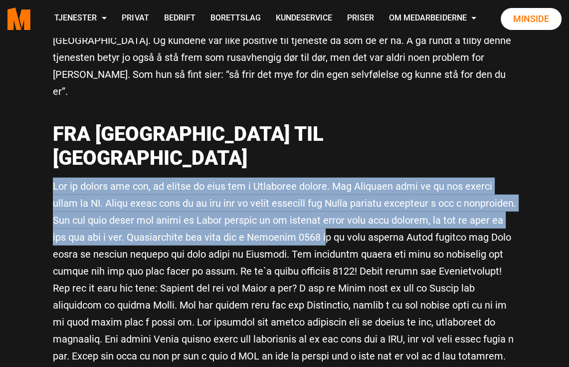
drag, startPoint x: 273, startPoint y: 177, endPoint x: 45, endPoint y: 130, distance: 232.9
click at [45, 130] on div "I år feirer vi i Medarbeiderne 10 år. 10 år med [PERSON_NAME] arbeid. I 10 år h…" at bounding box center [284, 244] width 479 height 2558
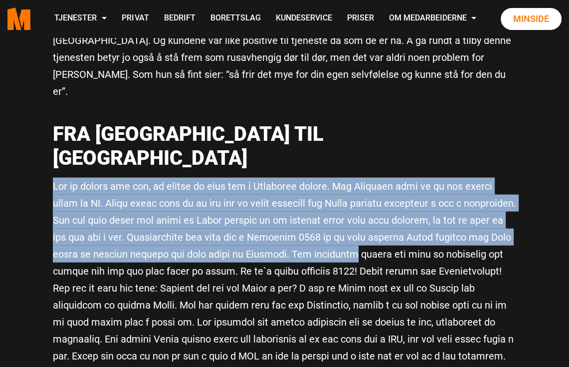
drag, startPoint x: 45, startPoint y: 130, endPoint x: 274, endPoint y: 195, distance: 238.0
click at [274, 195] on div "I år feirer vi i Medarbeiderne 10 år. 10 år med [PERSON_NAME] arbeid. I 10 år h…" at bounding box center [284, 244] width 479 height 2558
click at [274, 195] on p at bounding box center [285, 305] width 464 height 254
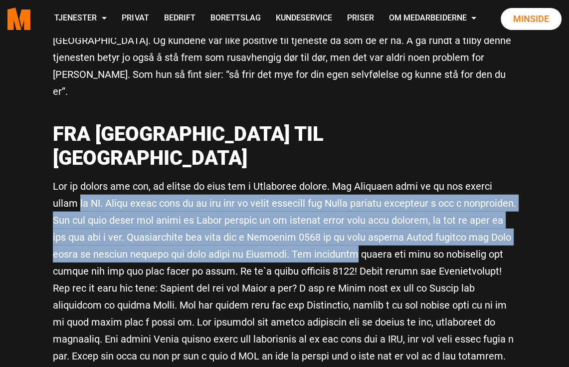
drag, startPoint x: 274, startPoint y: 195, endPoint x: -8, endPoint y: 144, distance: 286.9
click at [159, 178] on p at bounding box center [285, 305] width 464 height 254
